Goal: Task Accomplishment & Management: Manage account settings

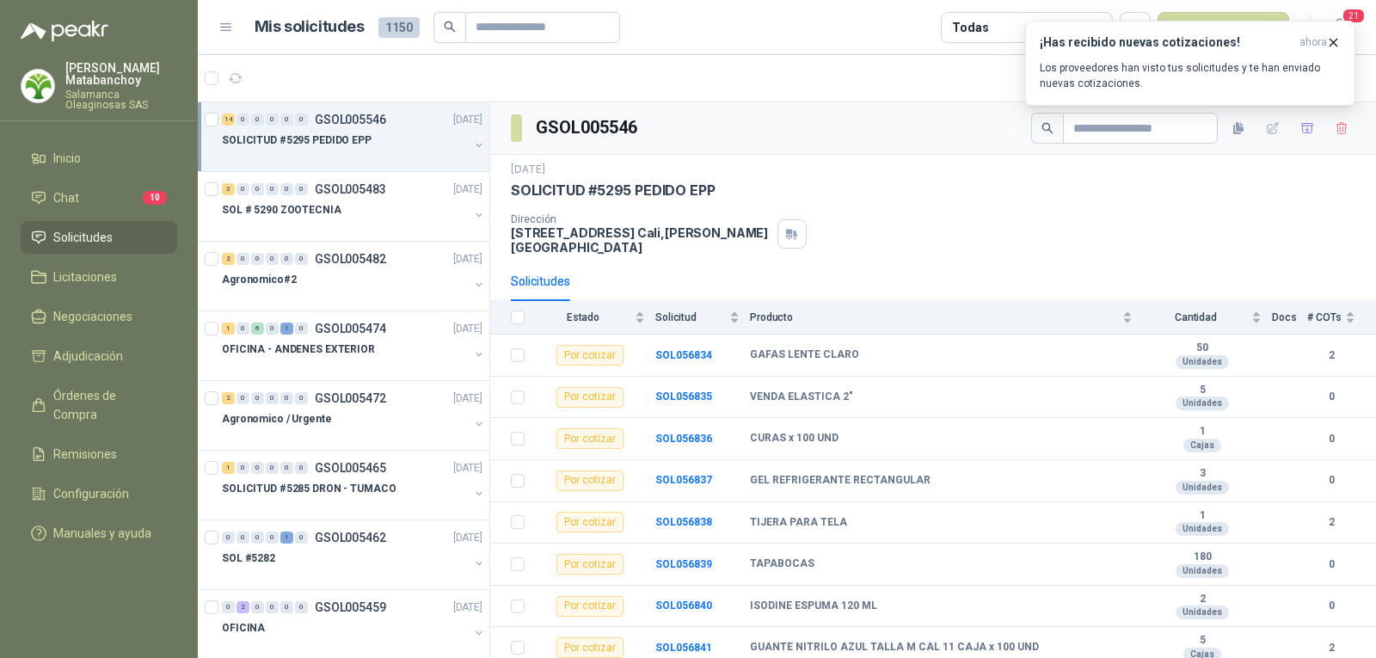
click at [113, 245] on li "Solicitudes" at bounding box center [99, 237] width 136 height 19
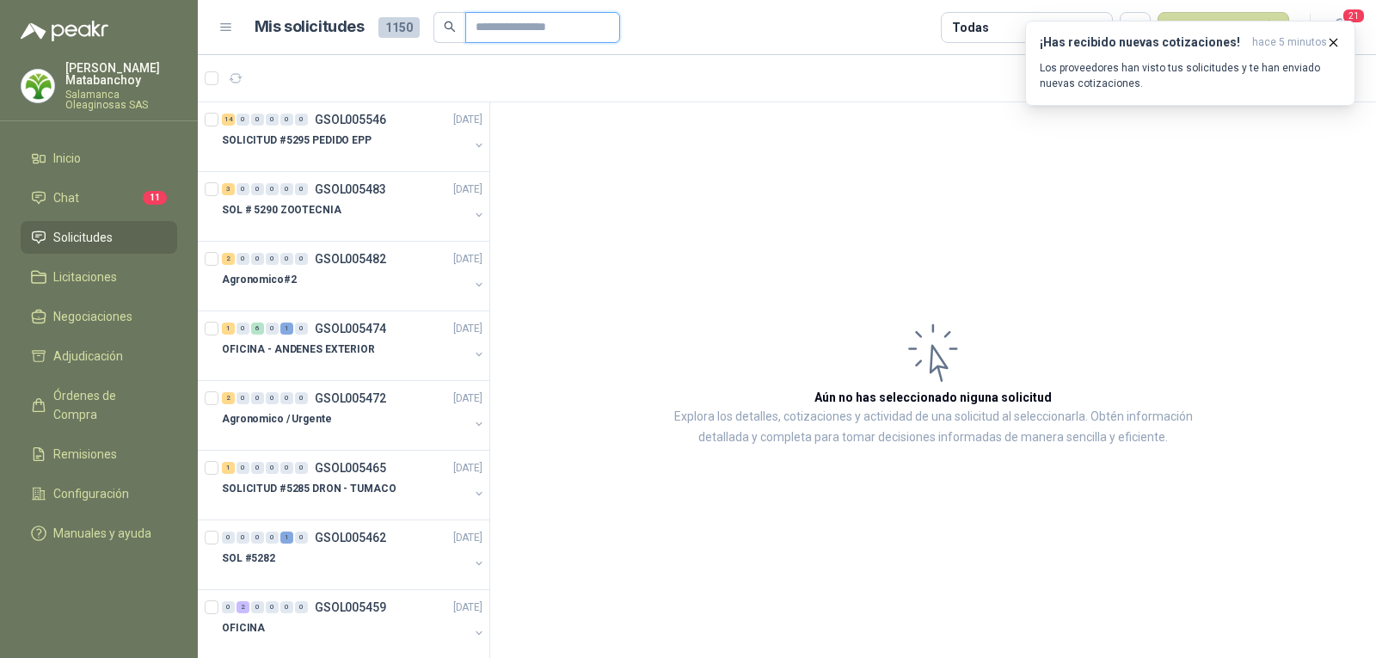
click at [488, 28] on input "text" at bounding box center [535, 27] width 120 height 29
paste input "******"
click at [475, 30] on input "******" at bounding box center [535, 27] width 120 height 29
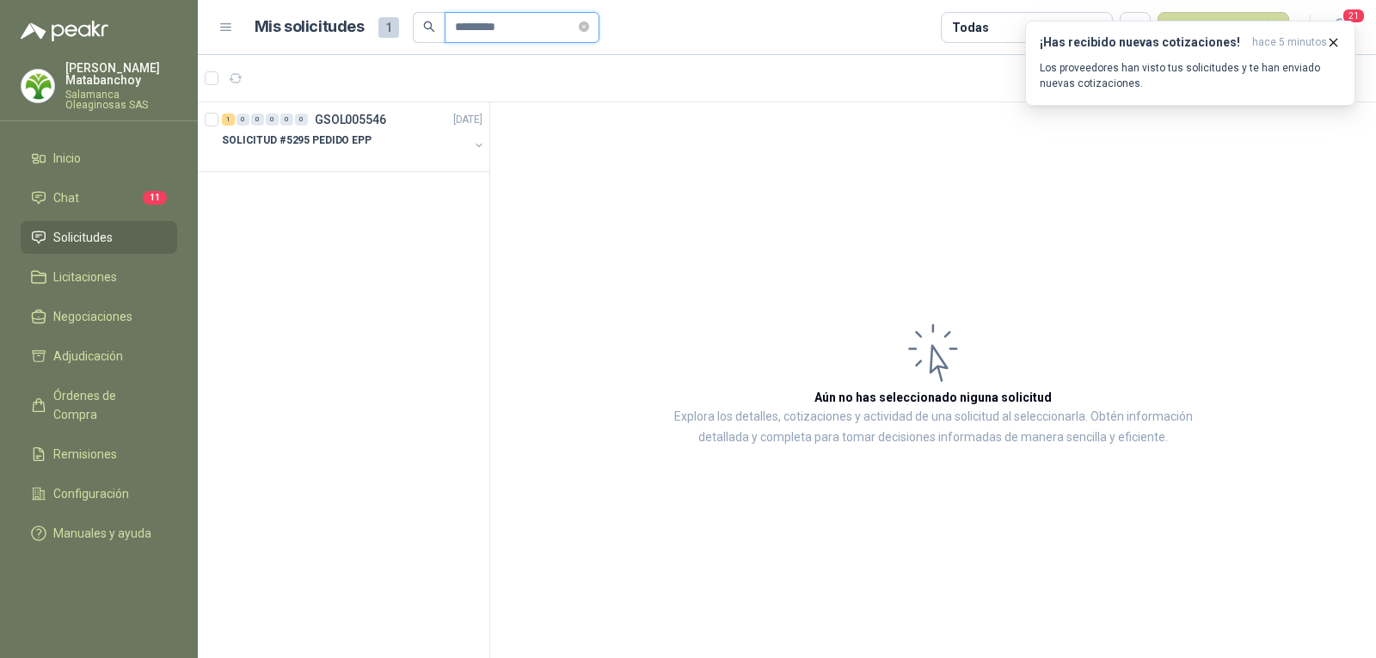
type input "*********"
click at [422, 186] on div "1 0 0 0 0 0 GSOL005546 [DATE] SOLICITUD #5295 PEDIDO EPP" at bounding box center [344, 382] width 292 height 561
click at [417, 148] on div "SOLICITUD #5295 PEDIDO EPP" at bounding box center [345, 140] width 247 height 21
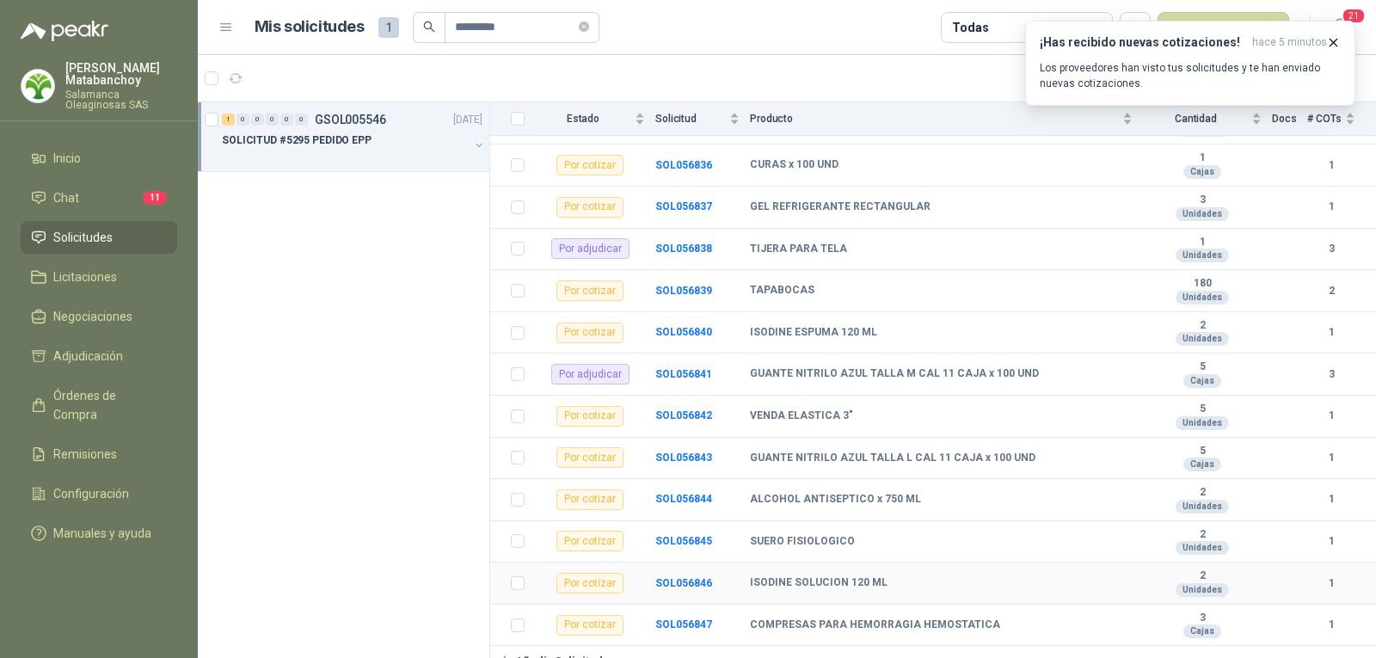
scroll to position [187, 0]
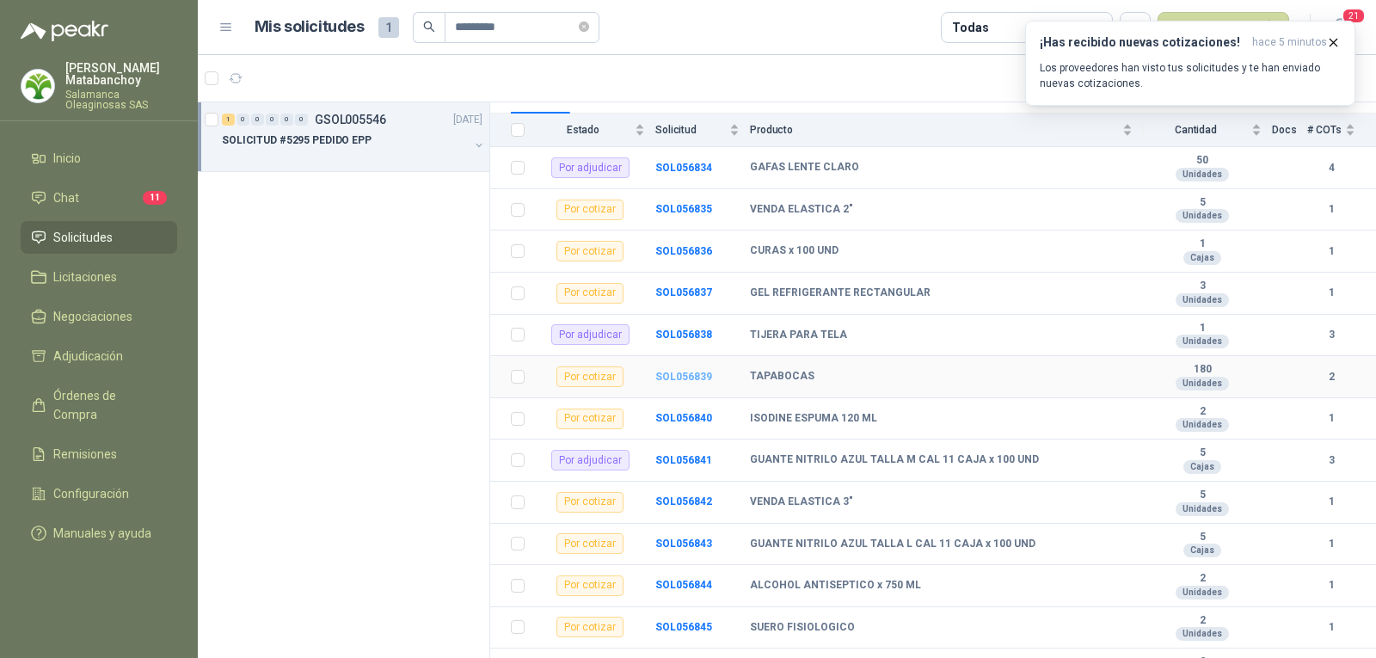
click at [700, 371] on b "SOL056839" at bounding box center [683, 377] width 57 height 12
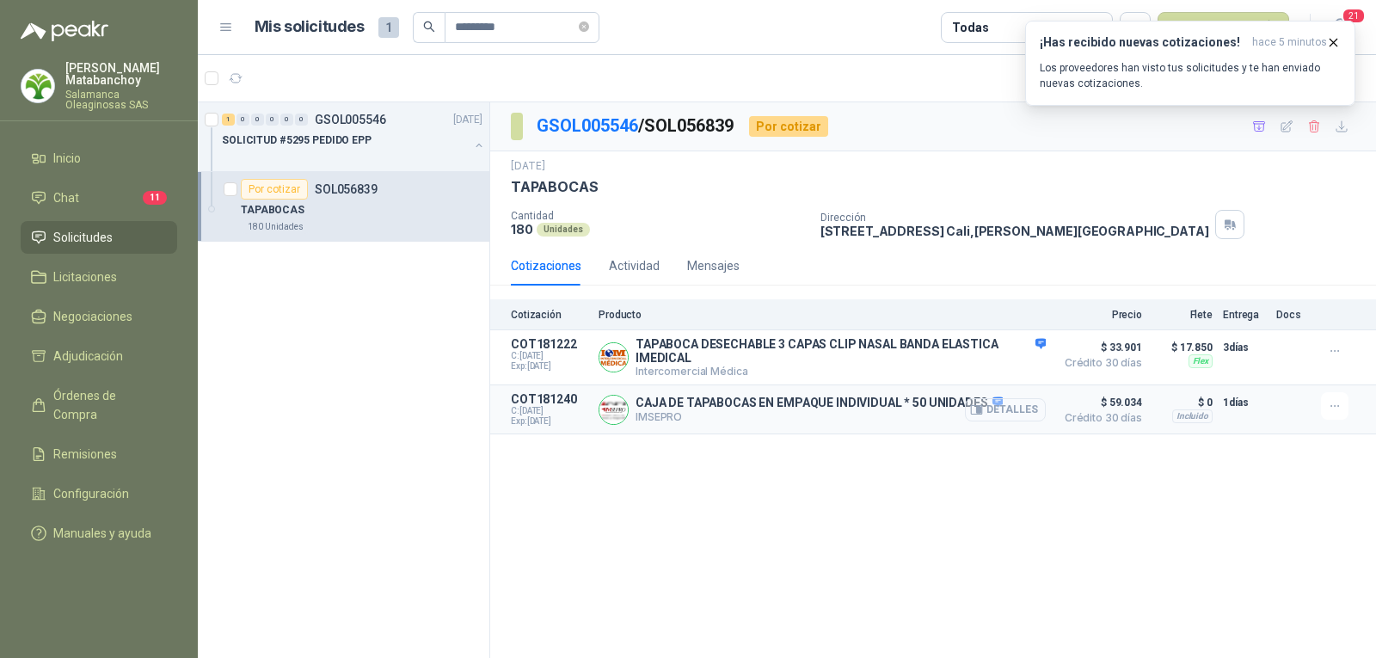
click at [978, 412] on icon "button" at bounding box center [976, 409] width 13 height 13
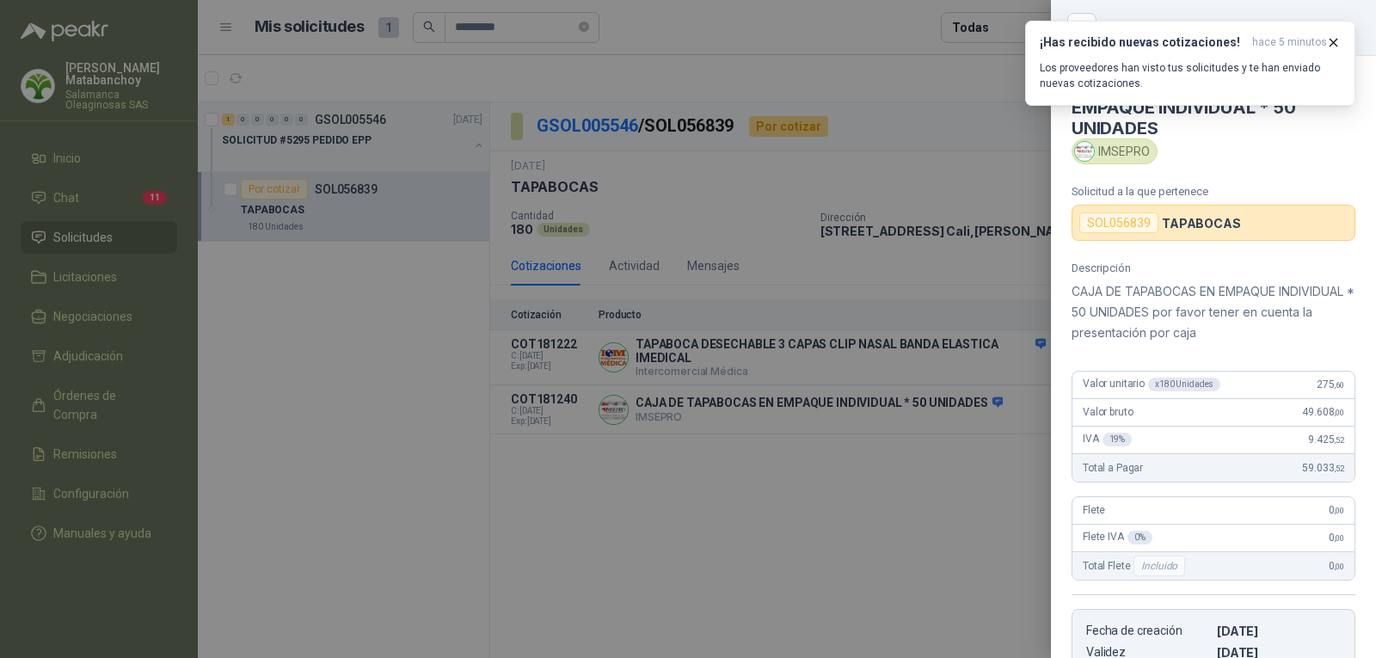
click at [954, 559] on div at bounding box center [688, 329] width 1376 height 658
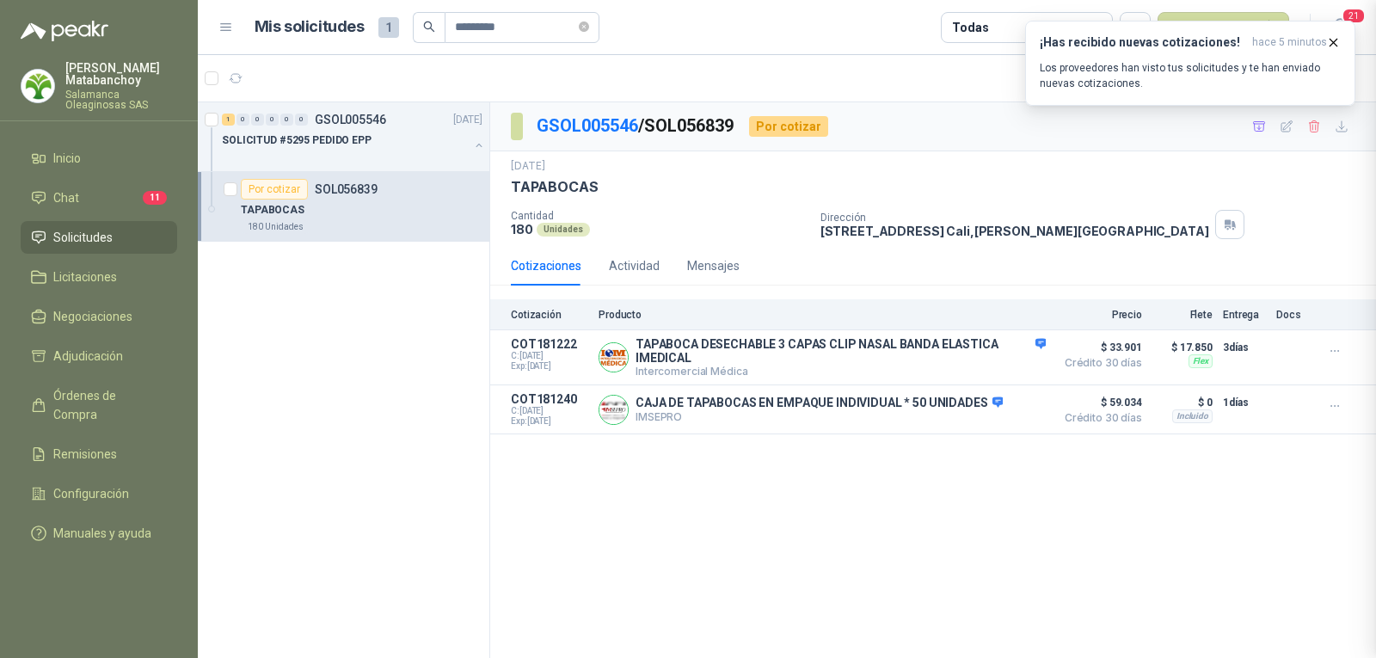
scroll to position [323, 0]
click at [893, 235] on p "[STREET_ADDRESS][PERSON_NAME]" at bounding box center [1014, 231] width 389 height 15
click at [1006, 359] on button "Detalles" at bounding box center [1005, 357] width 81 height 23
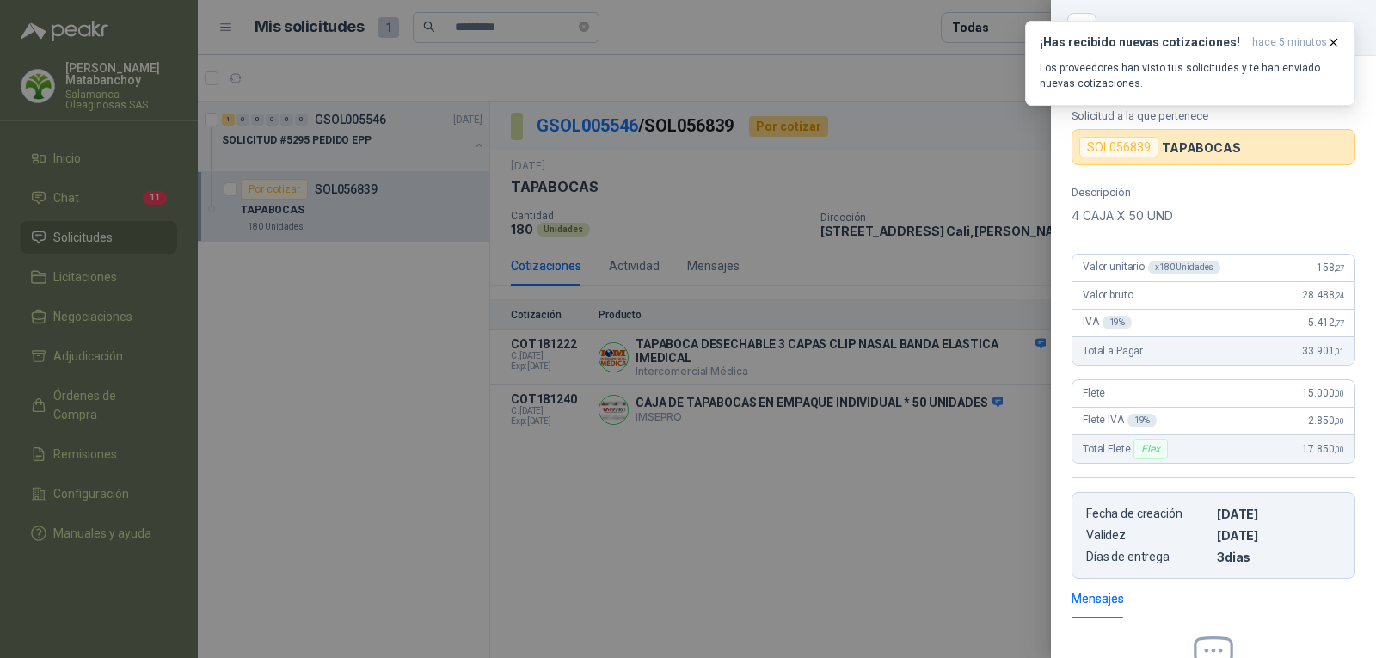
scroll to position [0, 0]
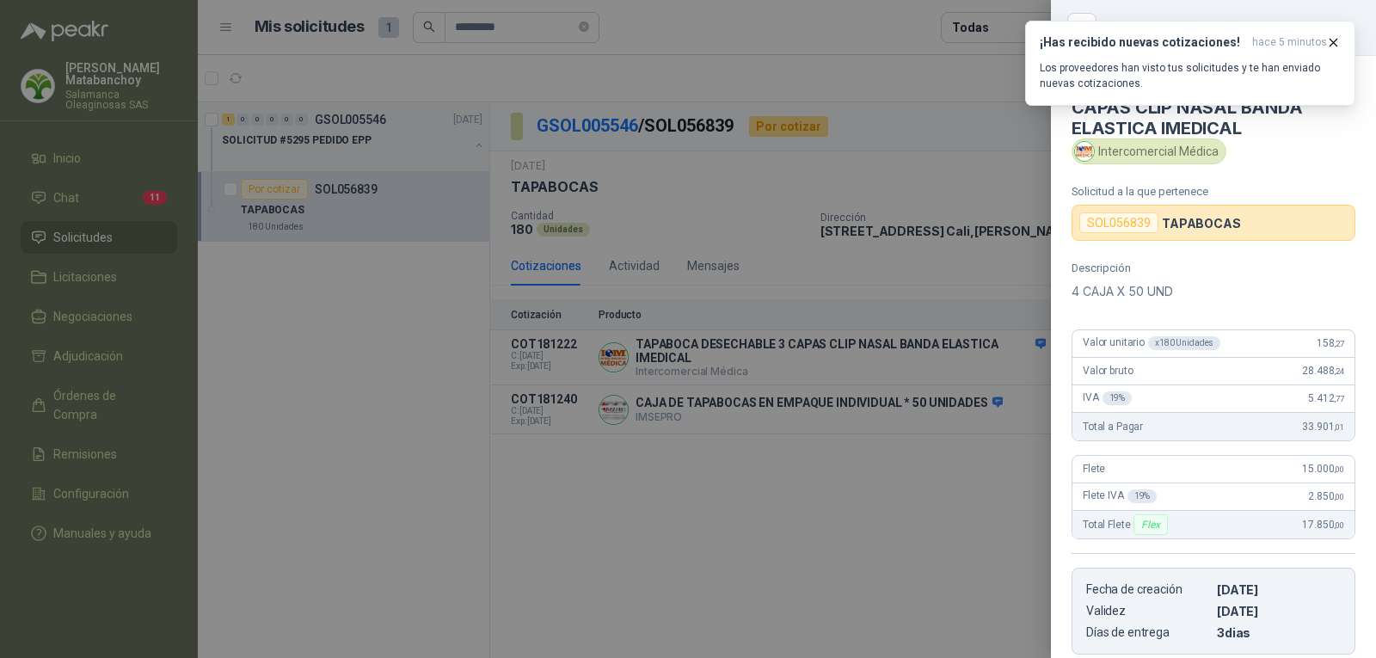
click at [621, 426] on div at bounding box center [688, 329] width 1376 height 658
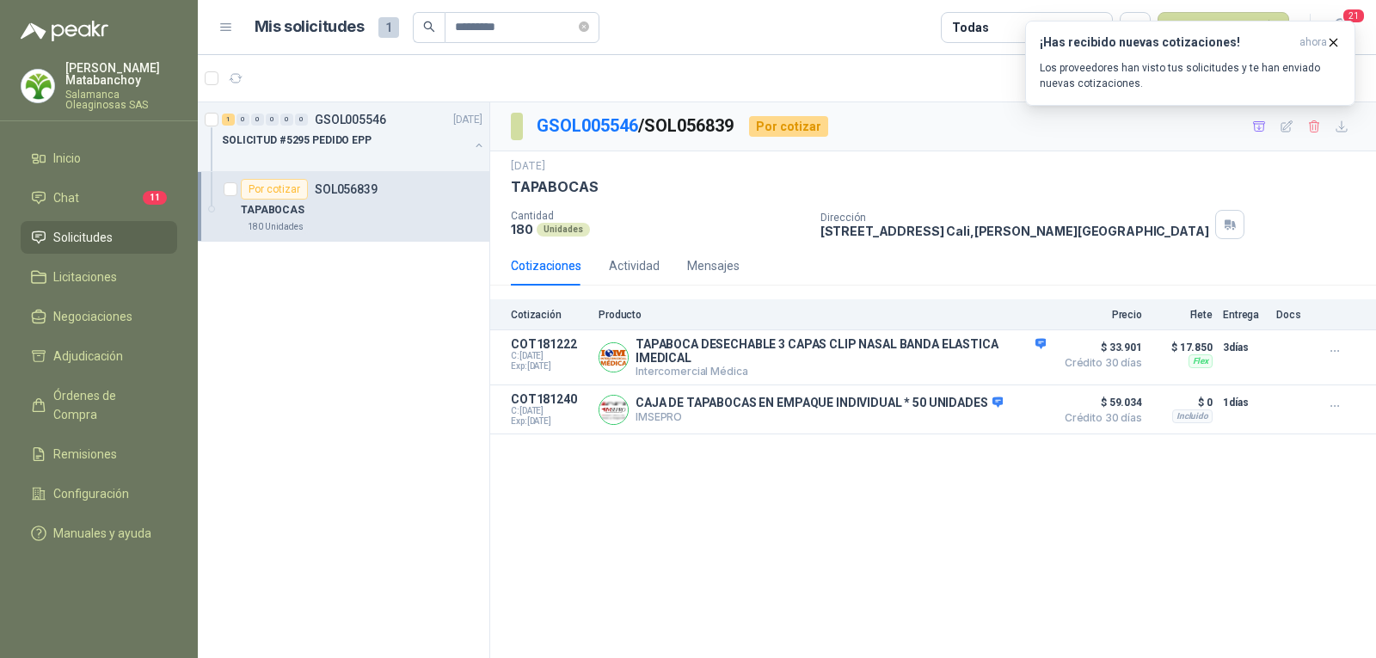
click at [804, 461] on div "GSOL005546 / SOL056839 Por cotizar [DATE] TAPABOCAS Cantidad 180 Unidades Direc…" at bounding box center [933, 382] width 886 height 561
click at [1008, 364] on button "Detalles" at bounding box center [1005, 357] width 81 height 23
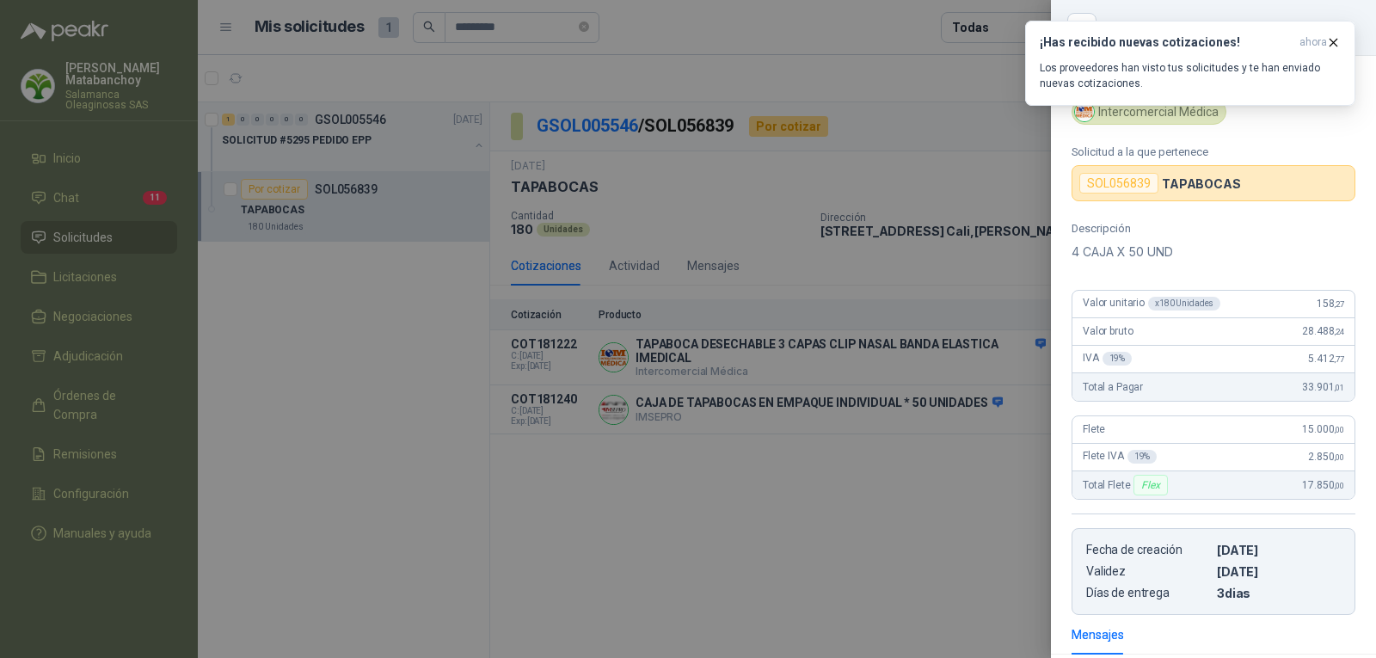
scroll to position [0, 0]
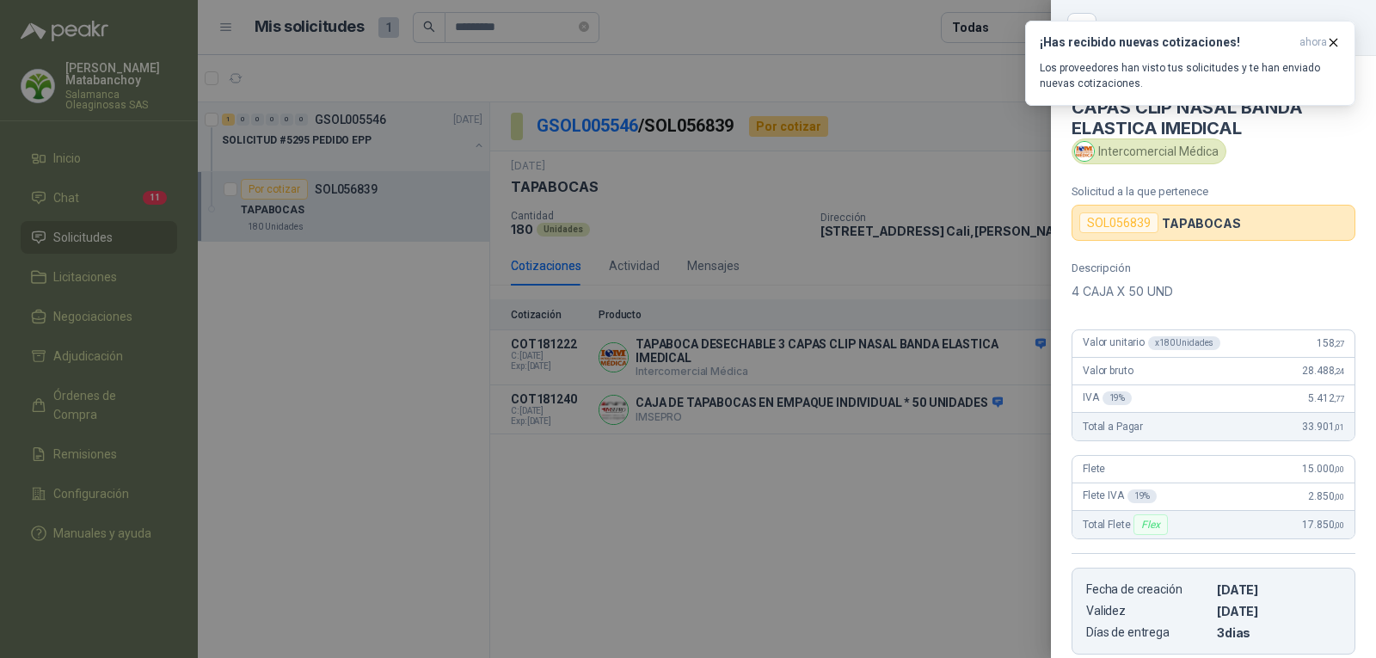
click at [816, 366] on div at bounding box center [688, 329] width 1376 height 658
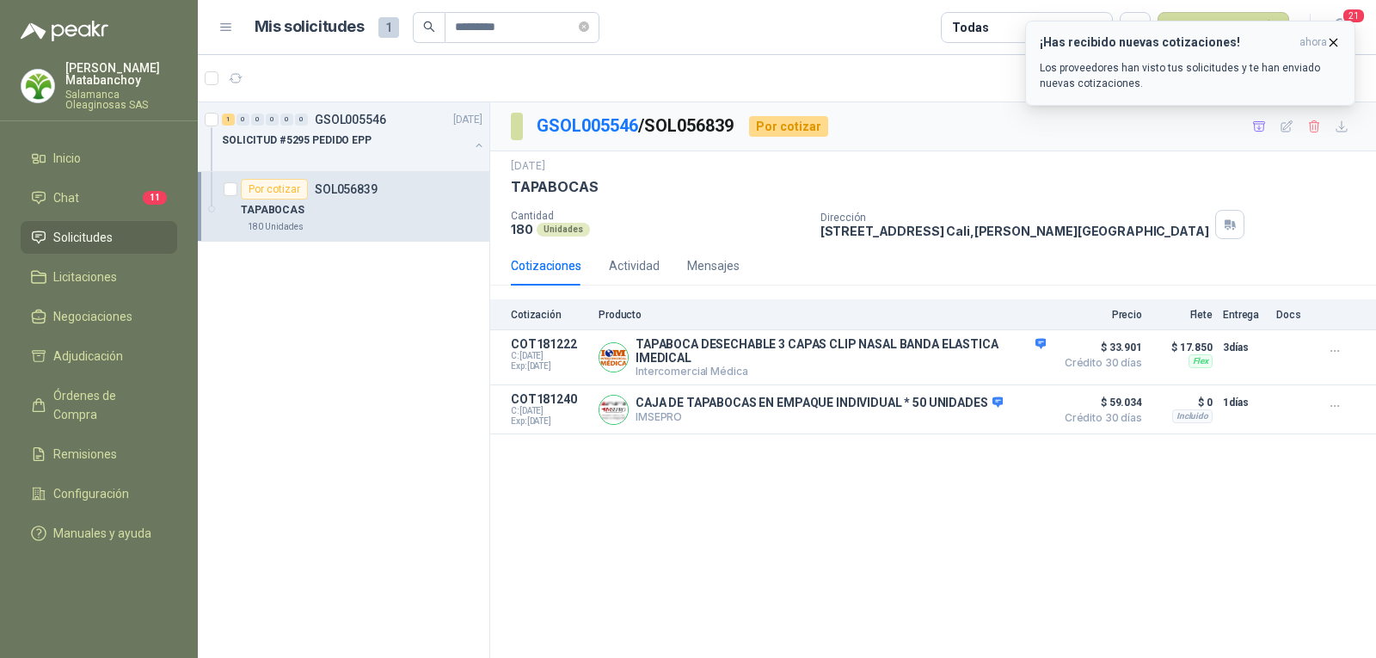
click at [1329, 45] on icon "button" at bounding box center [1333, 42] width 15 height 15
click at [588, 23] on icon "close-circle" at bounding box center [584, 26] width 10 height 10
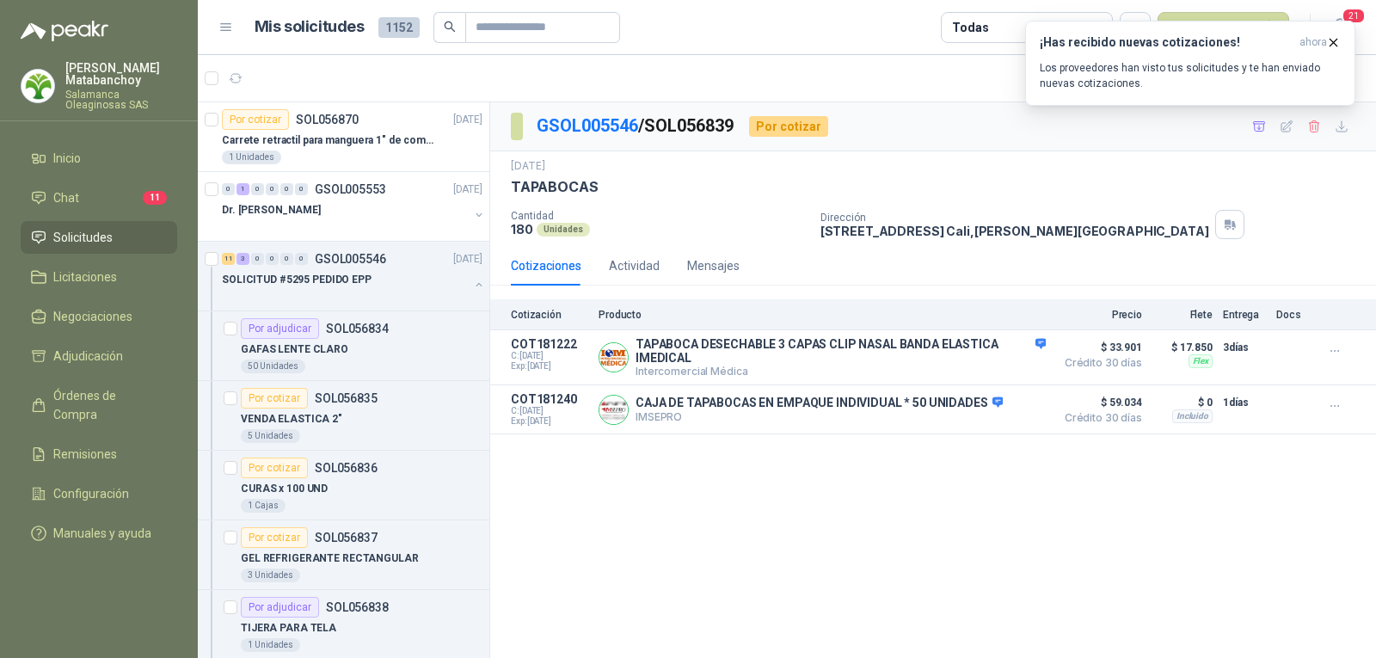
click at [113, 238] on li "Solicitudes" at bounding box center [99, 237] width 136 height 19
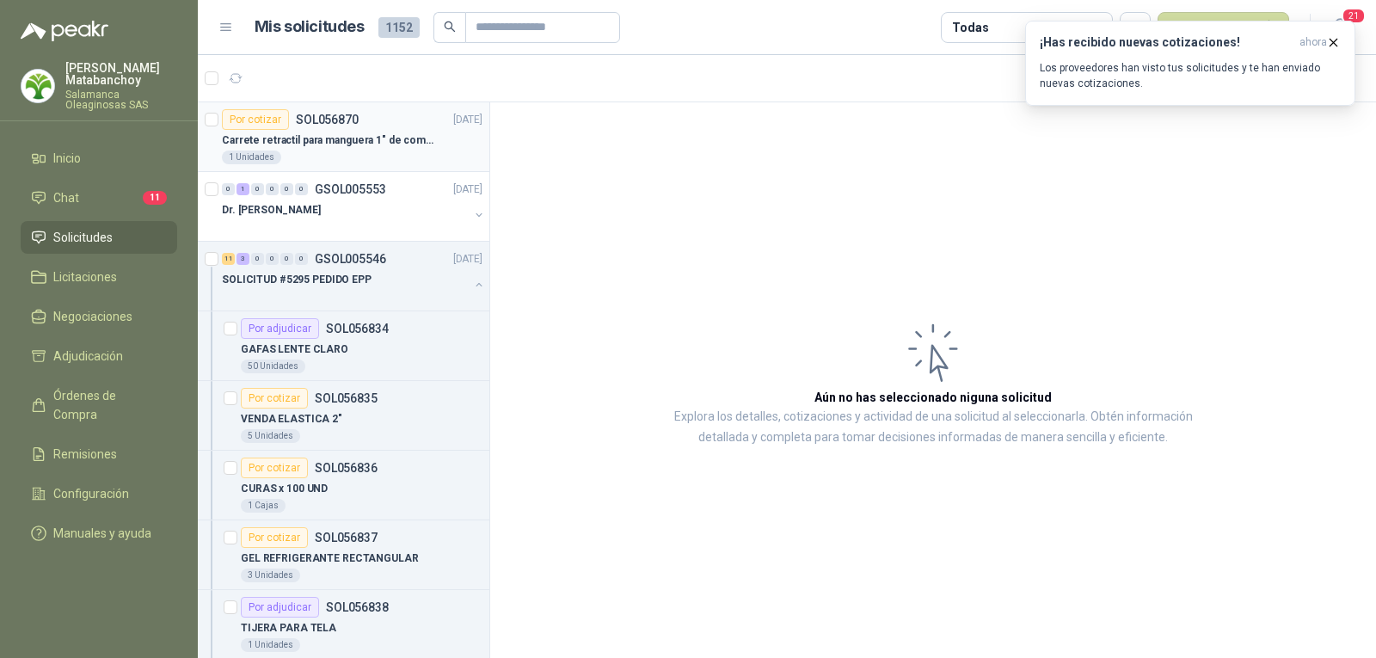
click at [351, 115] on p "SOL056870" at bounding box center [327, 119] width 63 height 12
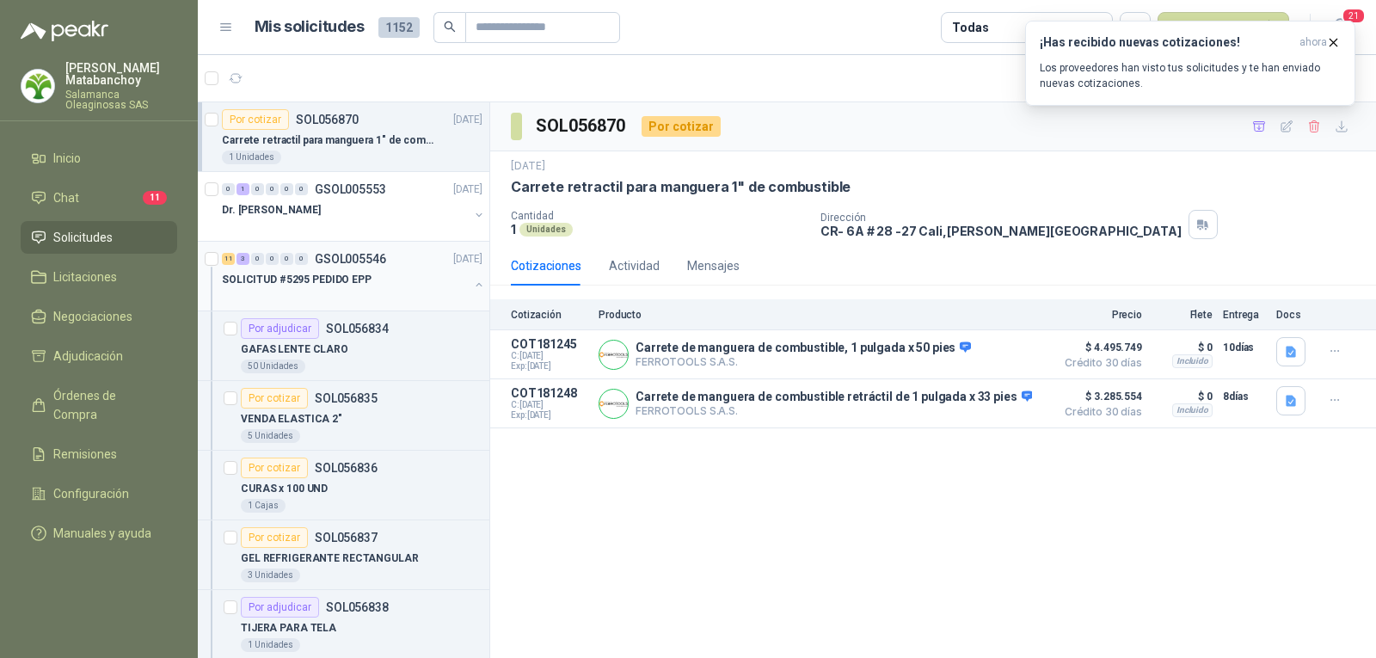
click at [472, 284] on button "button" at bounding box center [479, 285] width 14 height 14
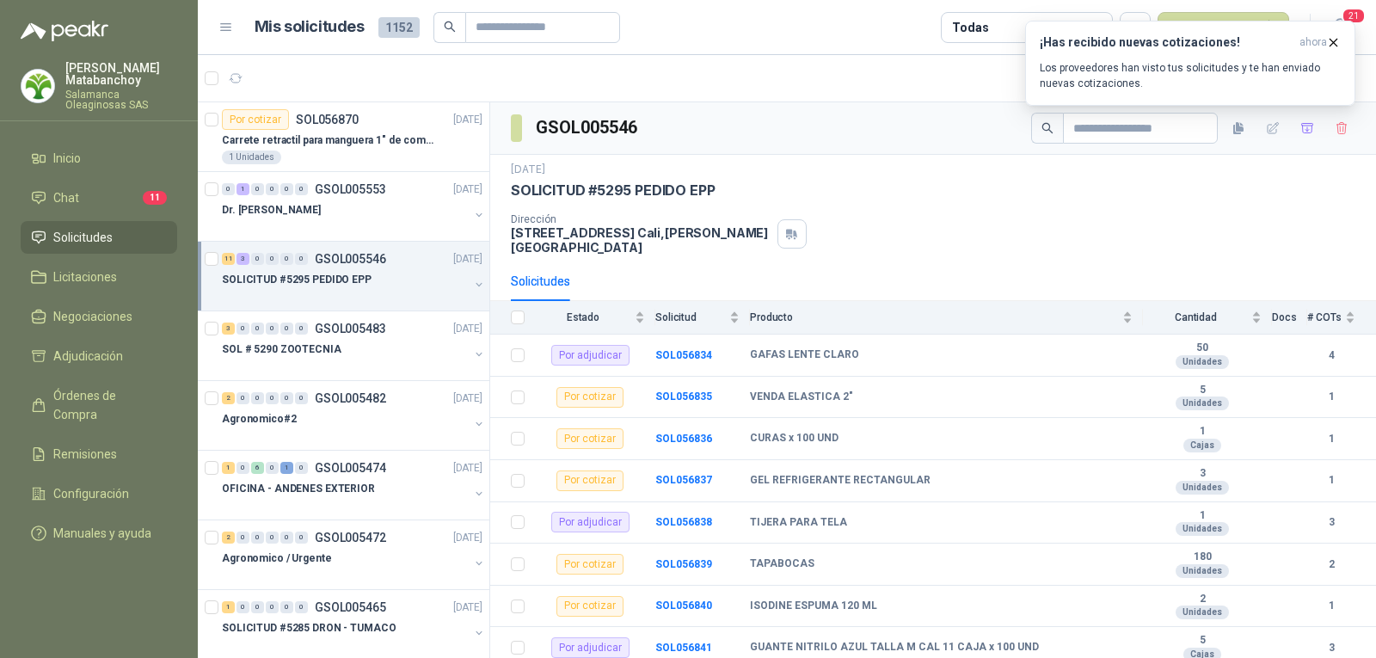
click at [377, 280] on div "SOLICITUD #5295 PEDIDO EPP" at bounding box center [345, 279] width 247 height 21
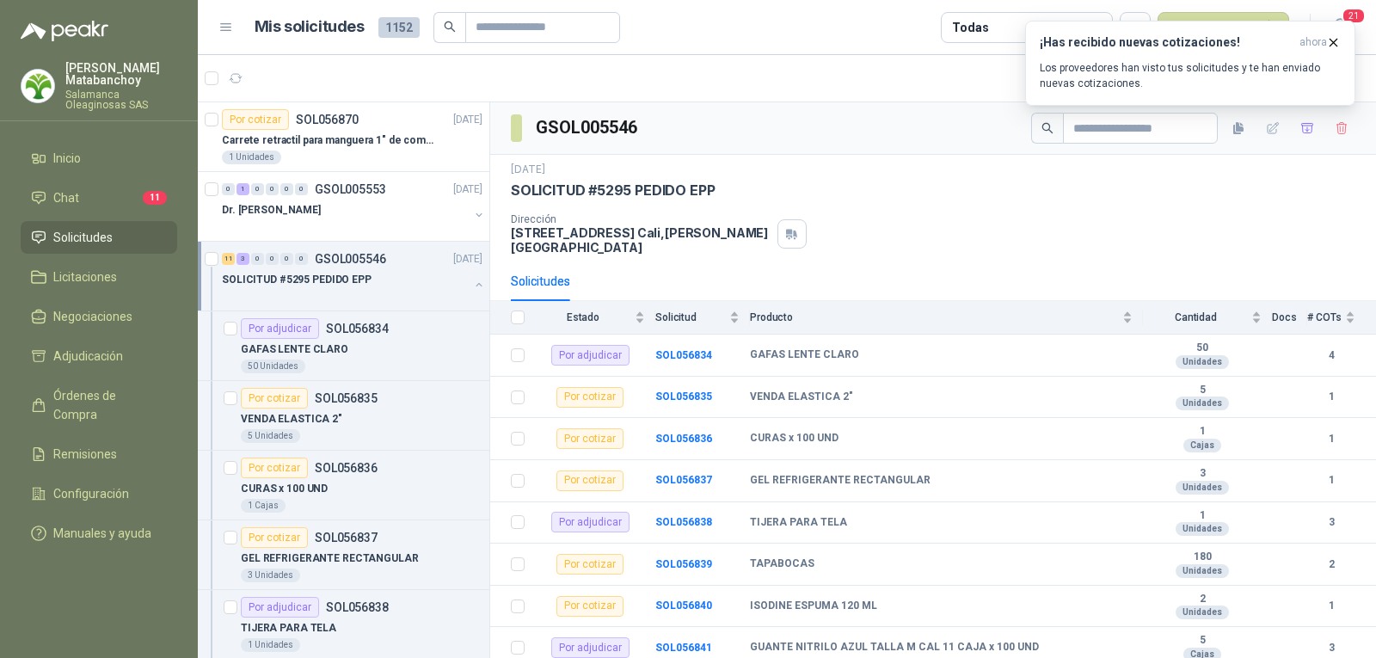
scroll to position [6, 0]
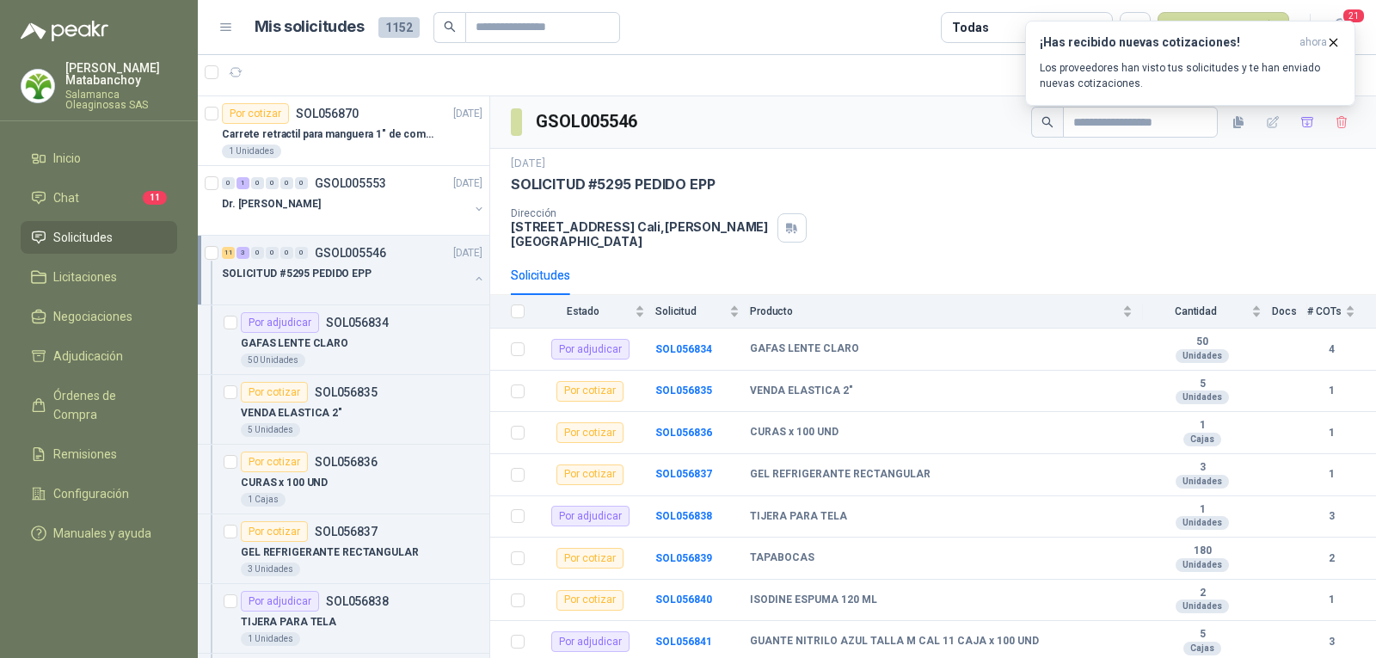
click at [472, 274] on button "button" at bounding box center [479, 279] width 14 height 14
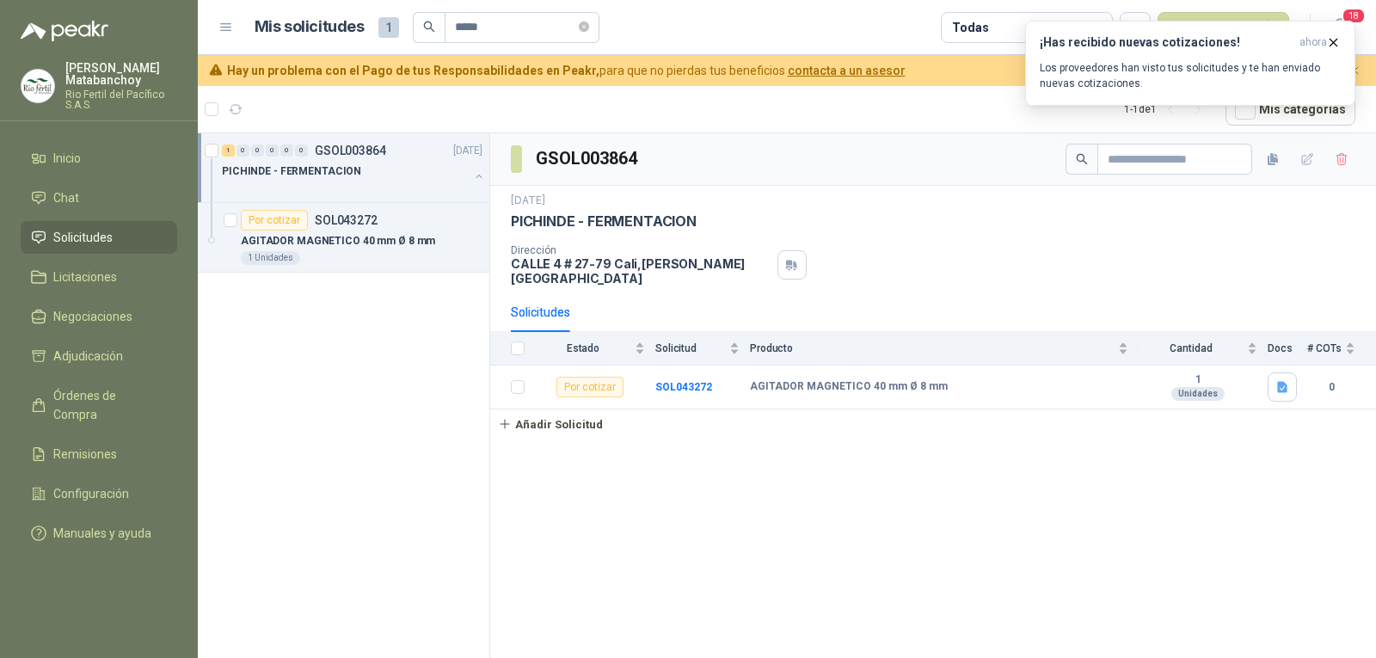
click at [118, 236] on li "Solicitudes" at bounding box center [99, 237] width 136 height 19
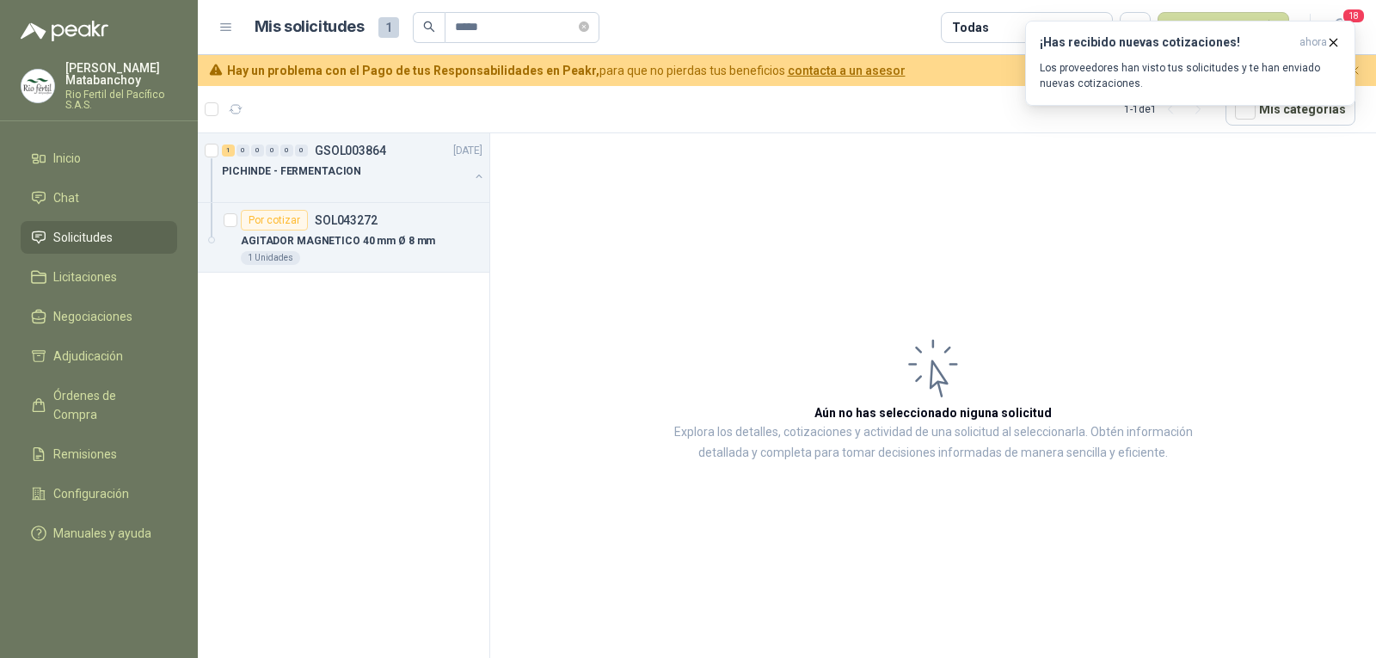
click at [102, 245] on span "Solicitudes" at bounding box center [82, 237] width 59 height 19
click at [319, 230] on div "AGITADOR MAGNETICO 40 mm Ø 8 mm" at bounding box center [362, 240] width 242 height 21
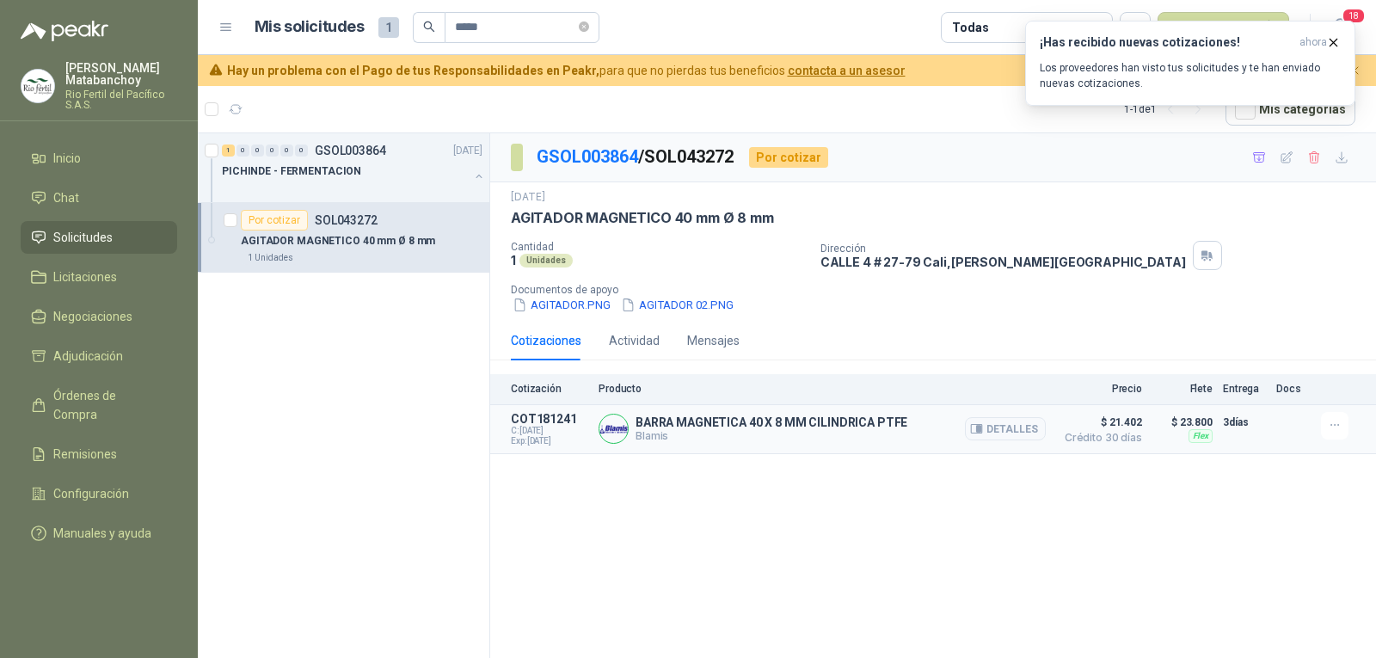
click at [958, 433] on div "BARRA MAGNETICA 40 X 8 MM CILINDRICA PTFE Blamis Detalles" at bounding box center [821, 429] width 447 height 34
click at [979, 435] on icon "button" at bounding box center [976, 428] width 13 height 13
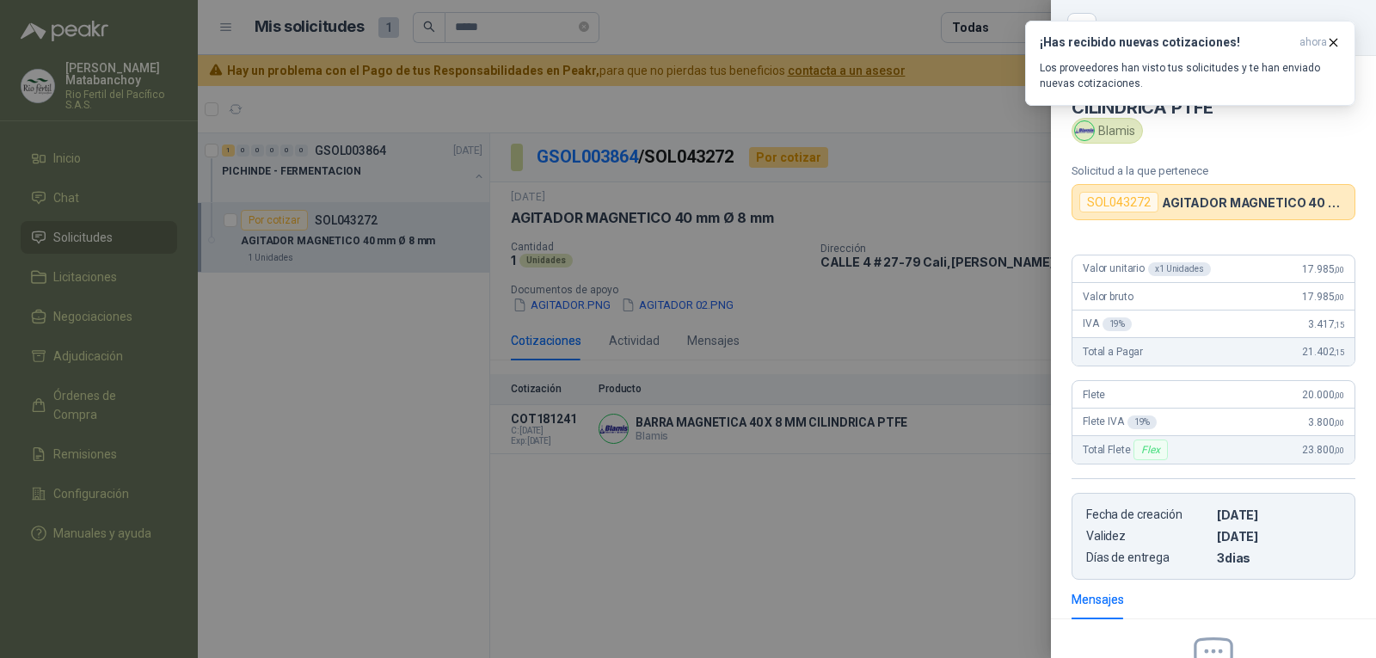
click at [972, 406] on div at bounding box center [688, 329] width 1376 height 658
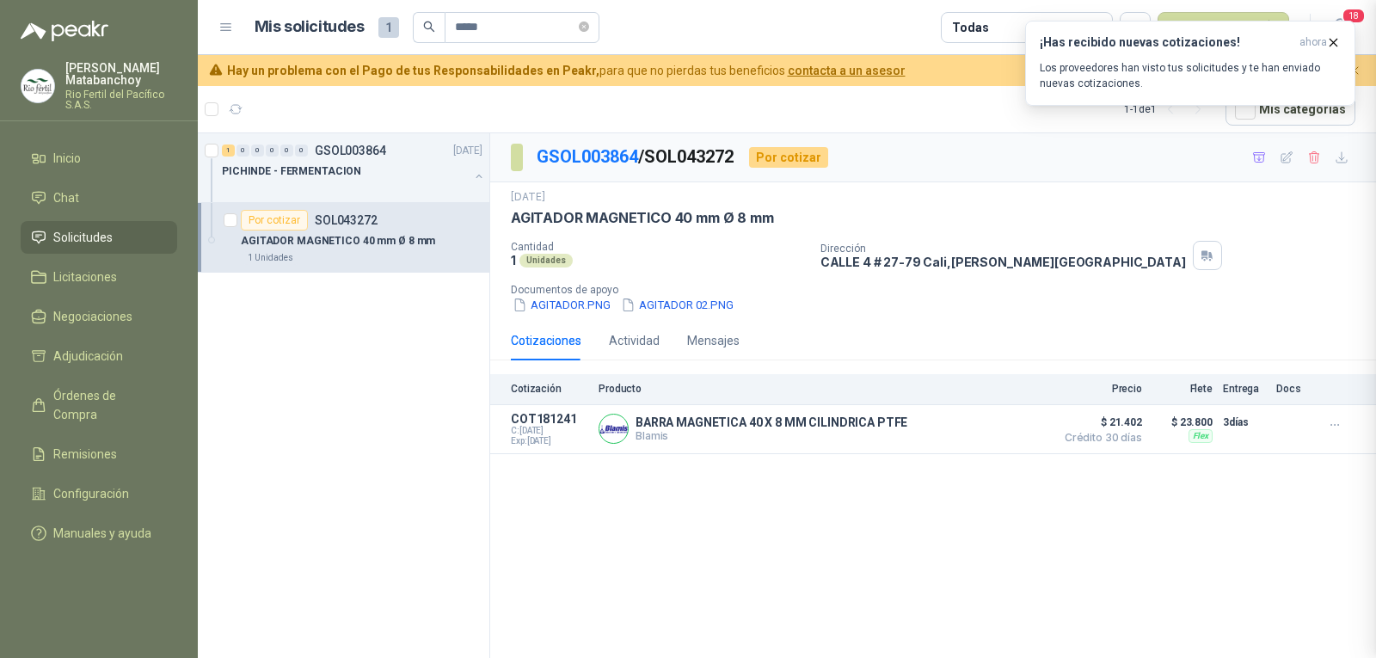
scroll to position [207, 0]
click at [1329, 39] on icon "button" at bounding box center [1333, 42] width 15 height 15
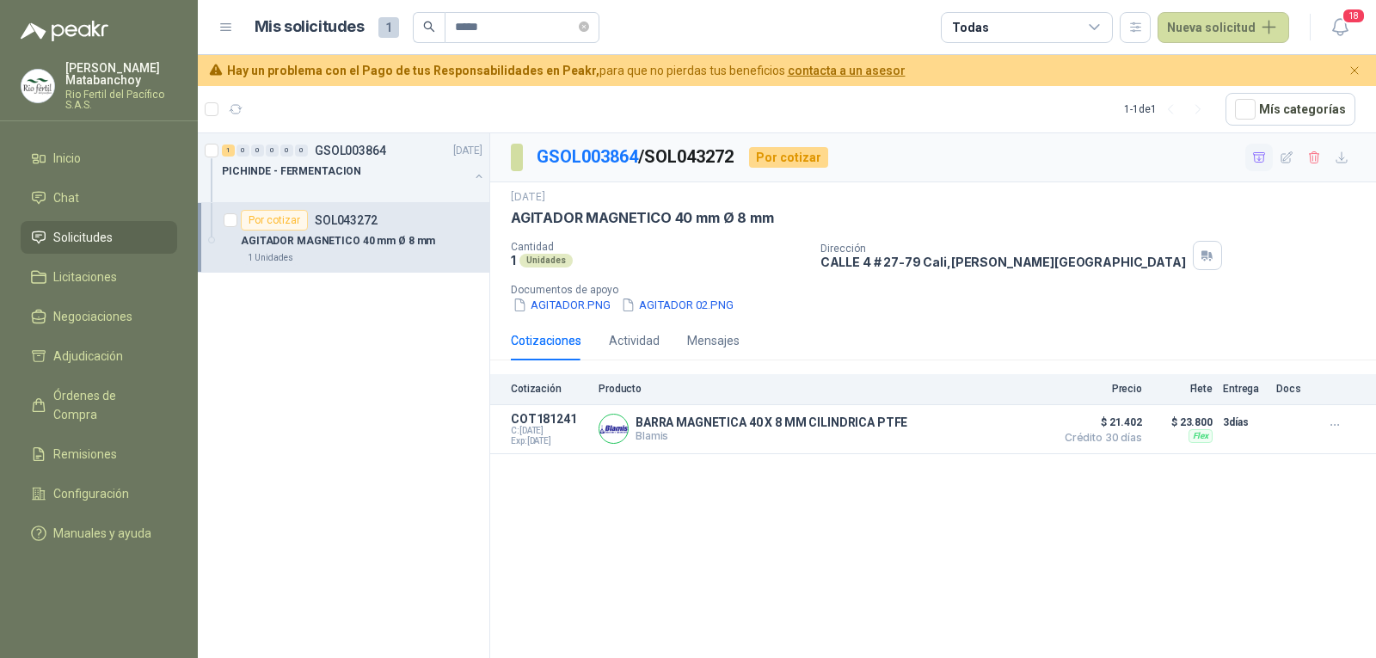
click at [1265, 153] on icon "button" at bounding box center [1259, 156] width 12 height 9
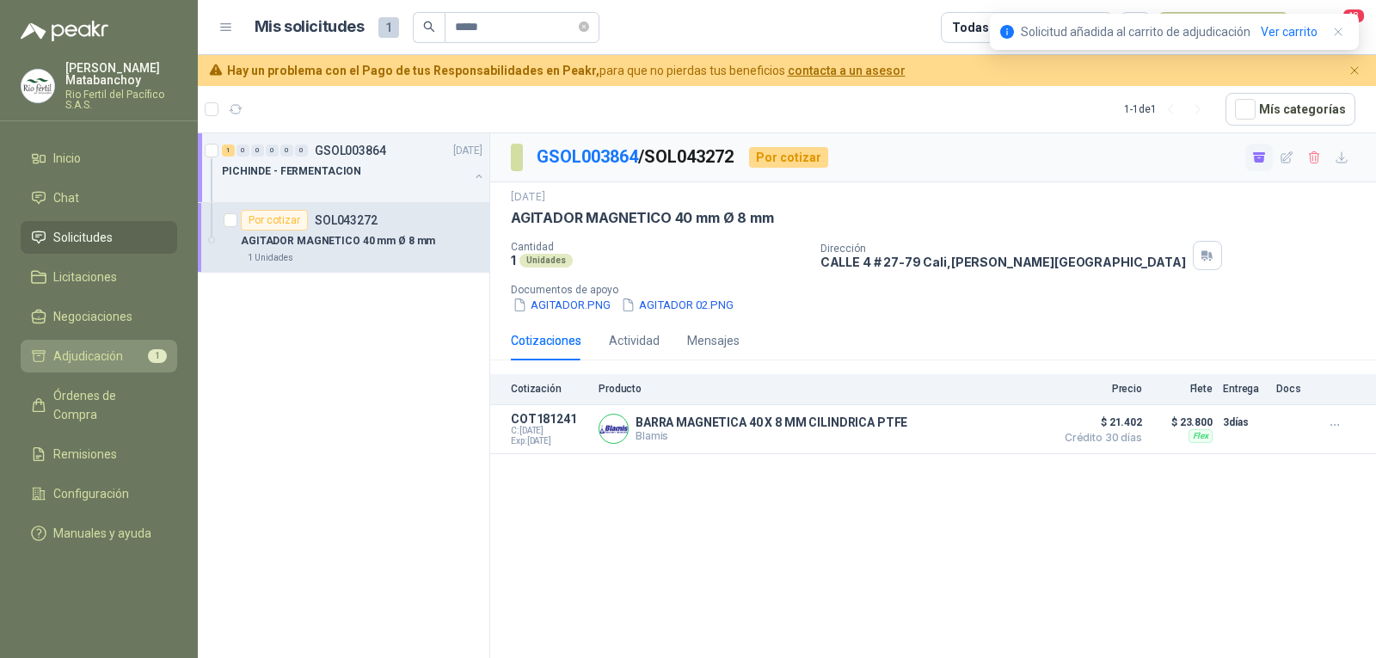
click at [58, 369] on link "Adjudicación 1" at bounding box center [99, 356] width 156 height 33
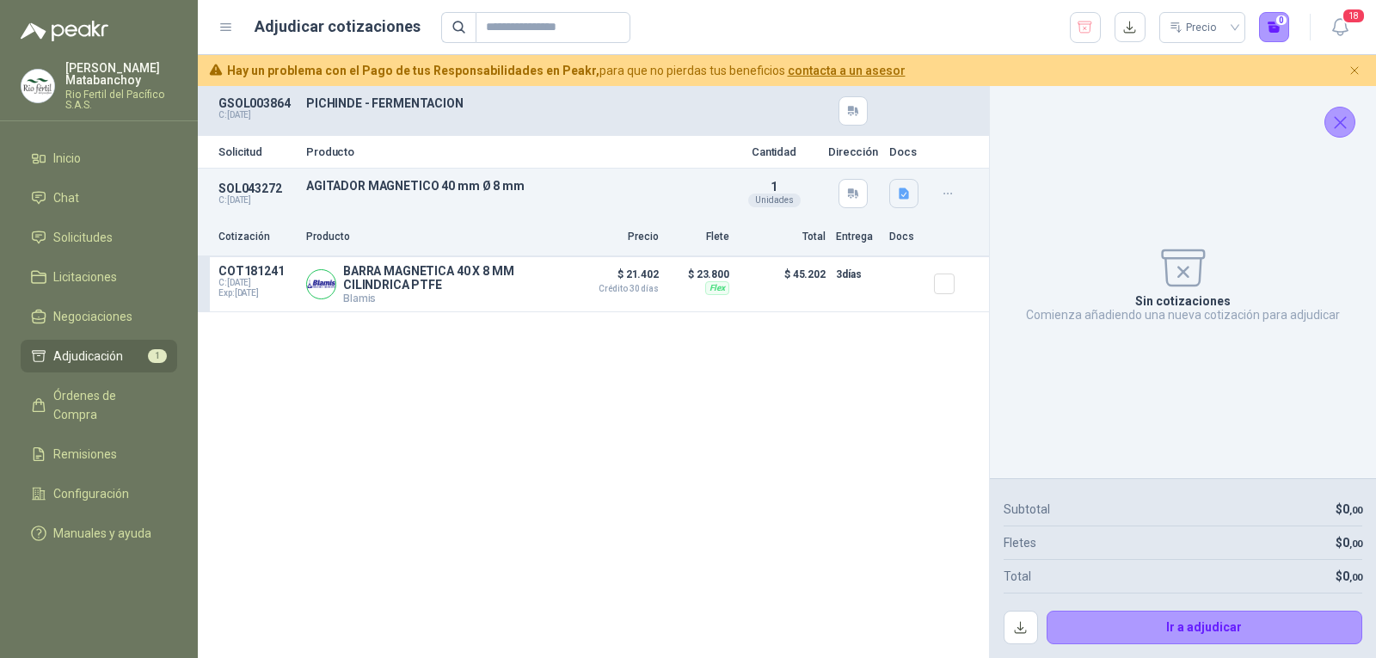
click at [900, 188] on icon "button" at bounding box center [903, 192] width 10 height 11
click at [867, 144] on button "AGITADOR.PNG" at bounding box center [841, 138] width 101 height 18
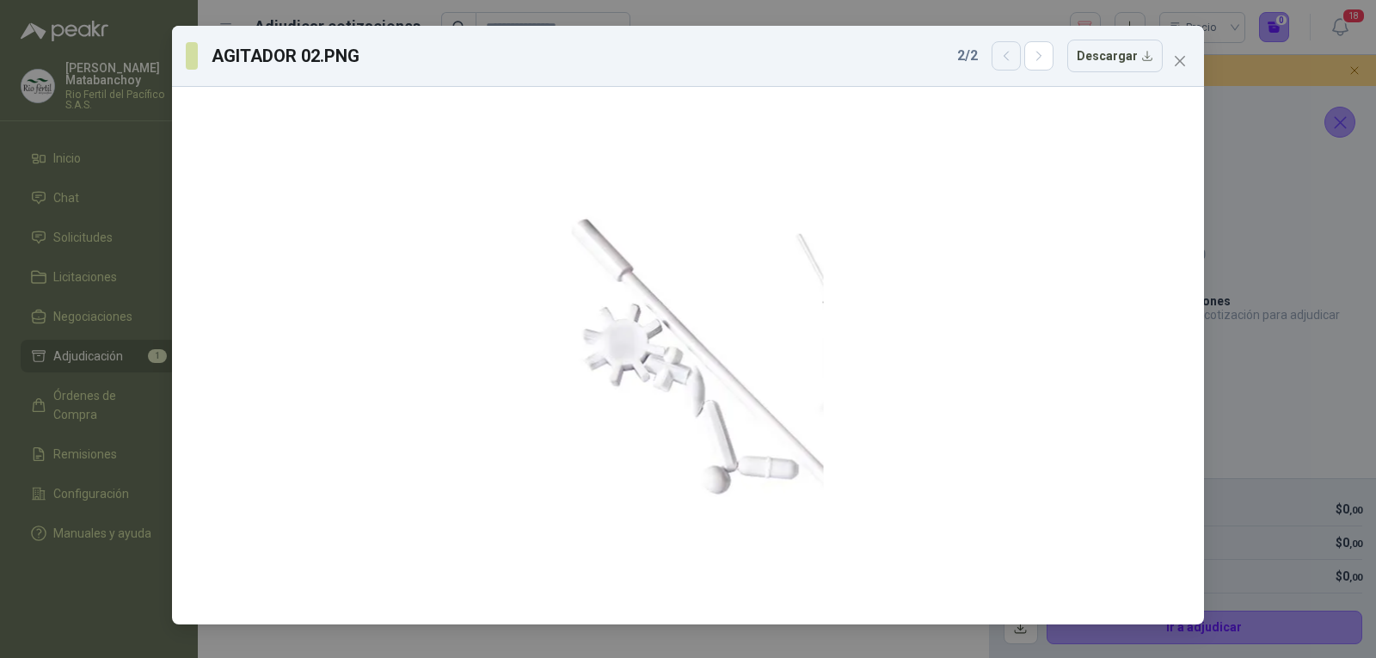
click at [1006, 63] on icon "button" at bounding box center [1006, 56] width 15 height 15
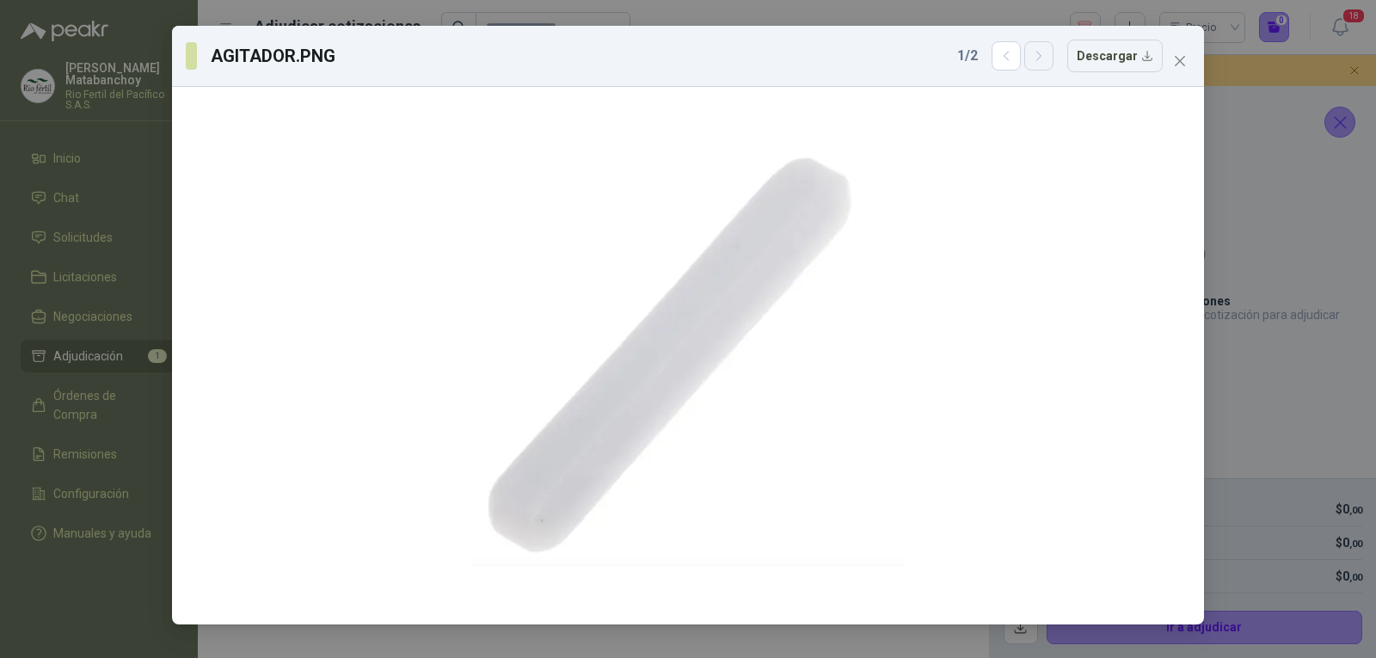
click at [1045, 63] on icon "button" at bounding box center [1039, 56] width 15 height 15
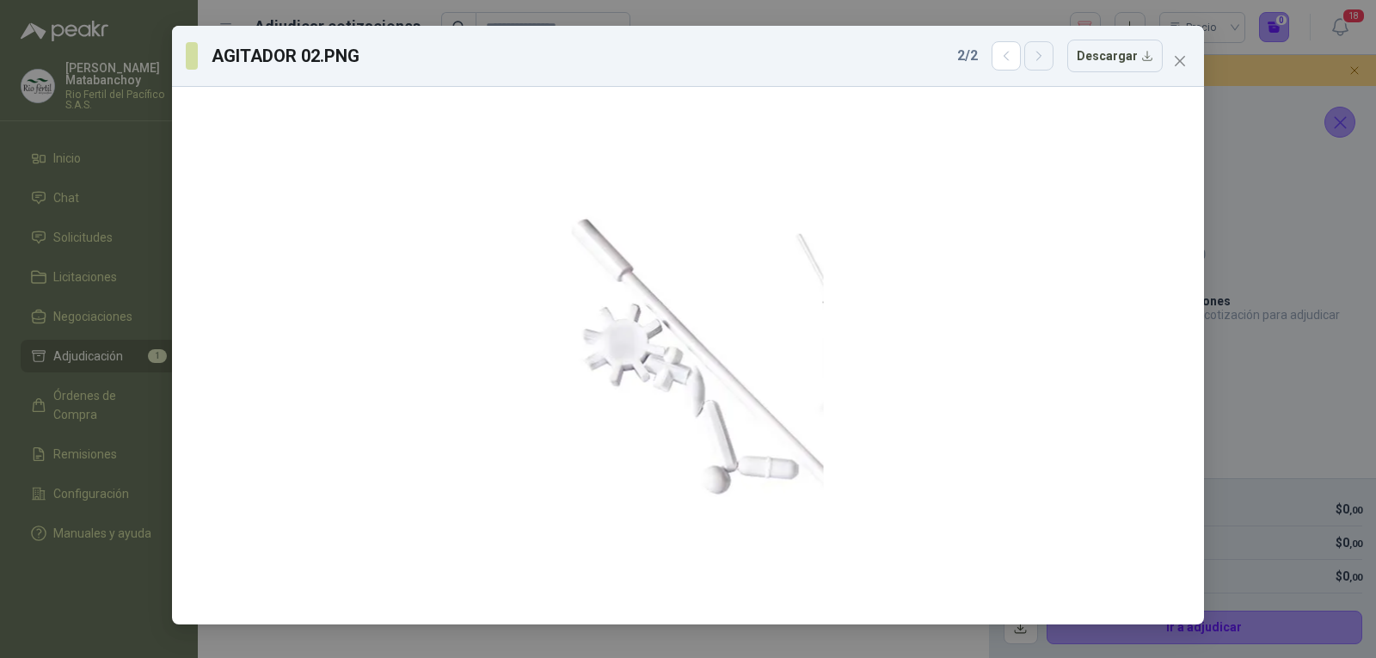
click at [1045, 63] on icon "button" at bounding box center [1039, 56] width 15 height 15
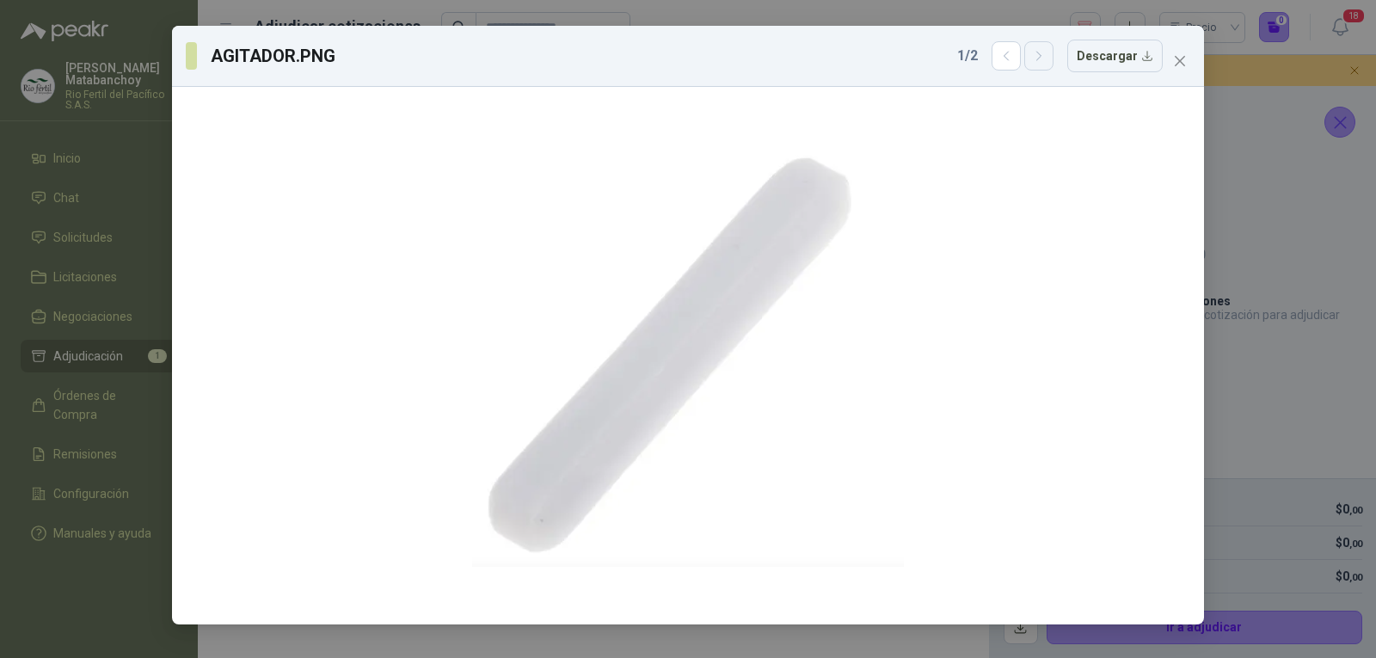
click at [1046, 60] on icon "button" at bounding box center [1039, 56] width 15 height 15
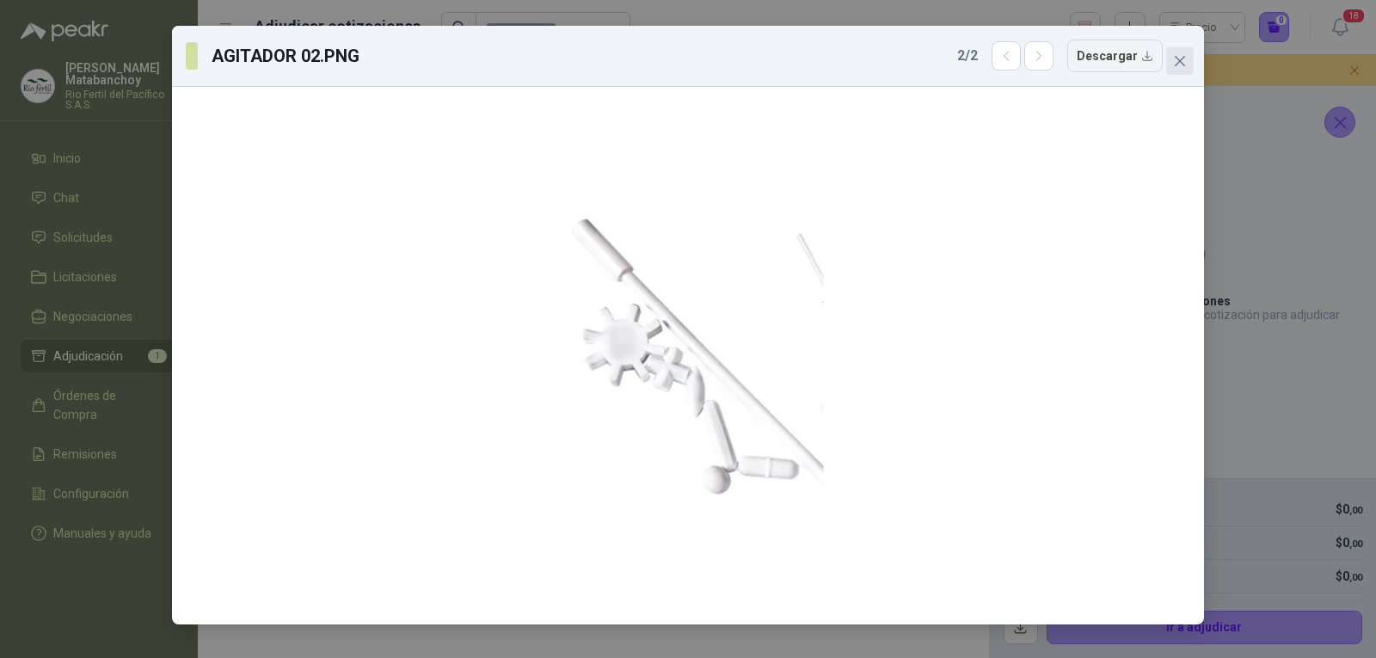
click at [1180, 50] on button "Close" at bounding box center [1180, 61] width 28 height 28
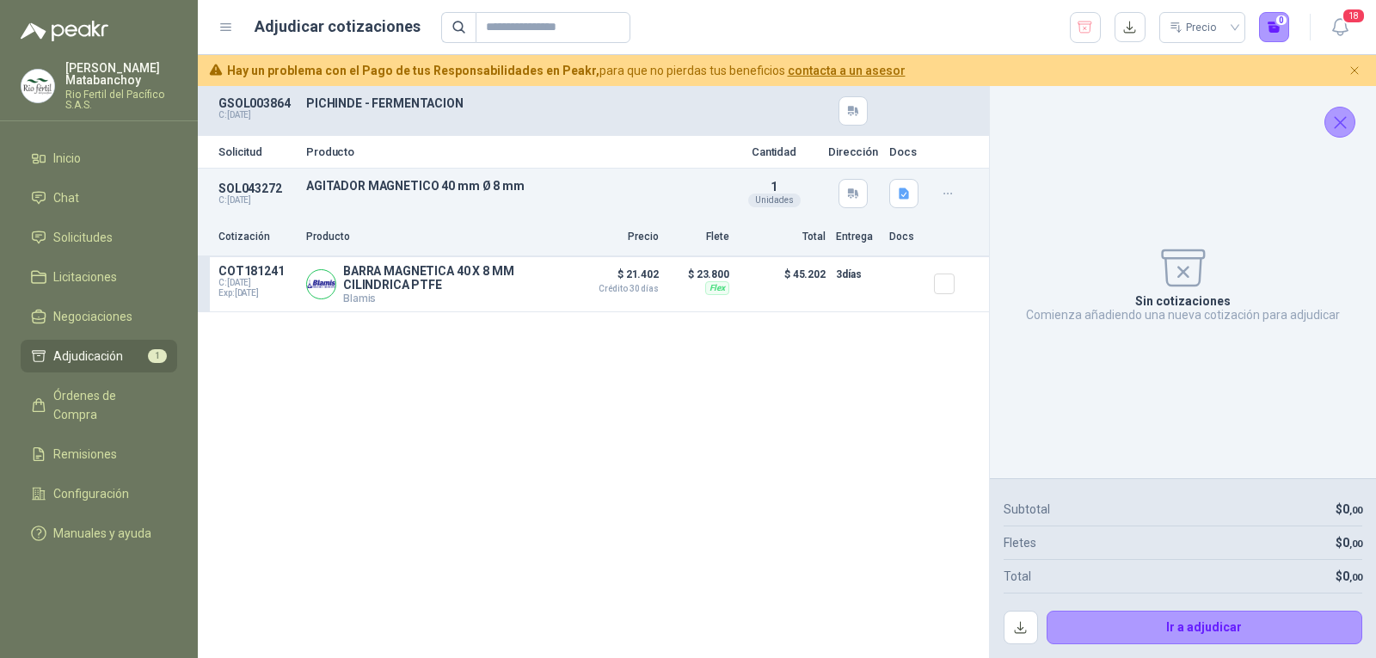
click at [851, 437] on div "Solicitud Producto Cantidad Dirección Docs SOL043272 C: 22/05/2025 AGITADOR MAG…" at bounding box center [593, 372] width 791 height 572
